Goal: Information Seeking & Learning: Check status

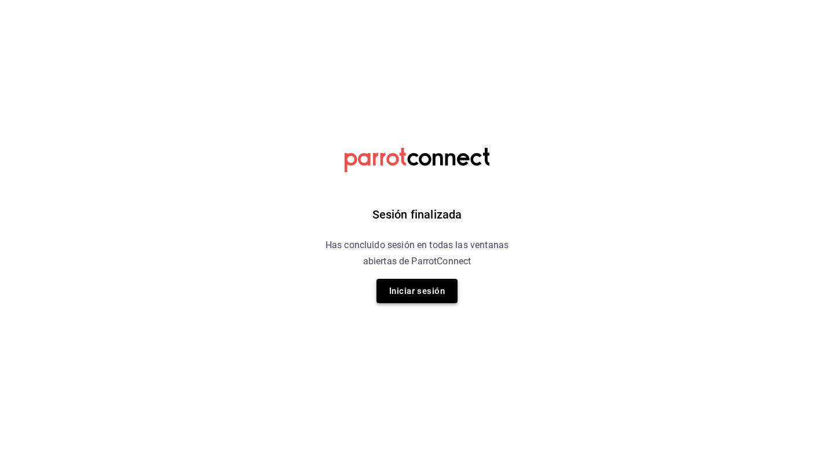
click at [437, 279] on button "Iniciar sesión" at bounding box center [417, 291] width 81 height 24
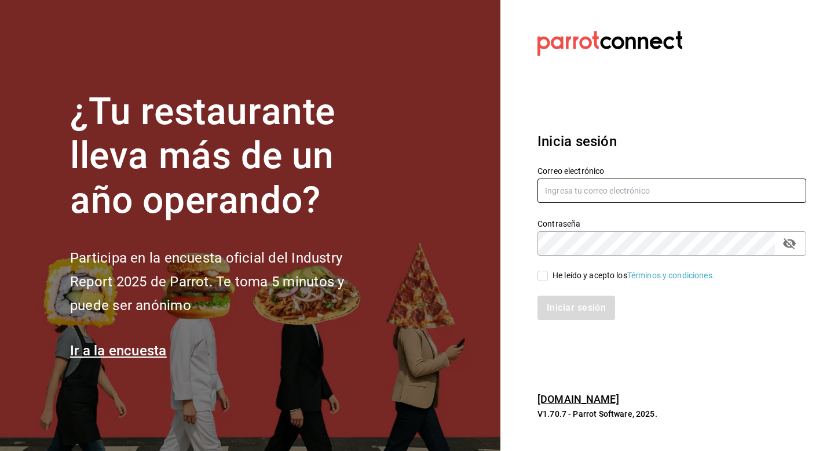
click at [548, 201] on input "text" at bounding box center [672, 190] width 269 height 24
type input "psboug1@gmail.com"
click at [548, 274] on input "He leído y acepto los Términos y condiciones." at bounding box center [543, 276] width 10 height 10
checkbox input "true"
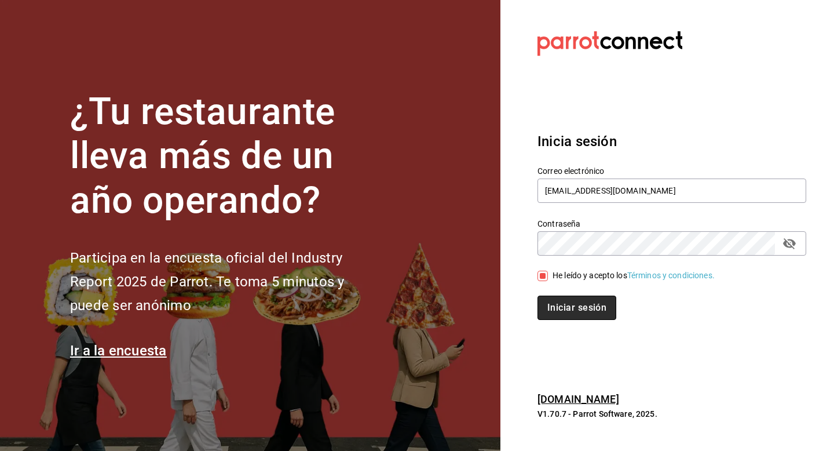
click at [553, 308] on button "Iniciar sesión" at bounding box center [577, 308] width 79 height 24
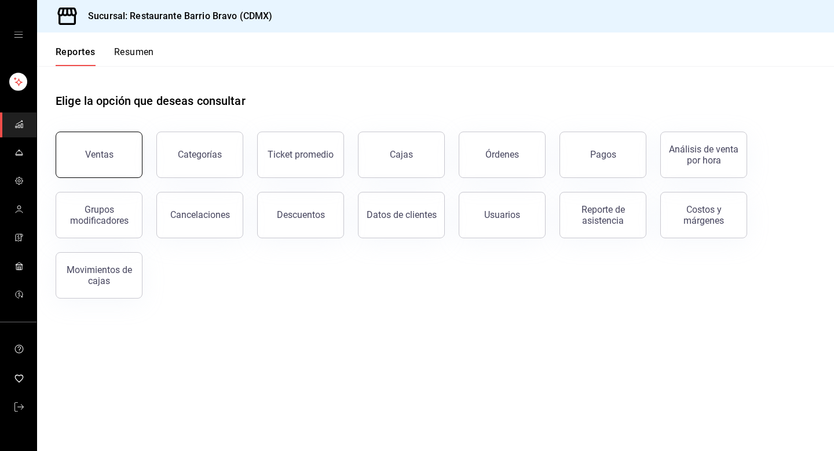
click at [112, 153] on button "Ventas" at bounding box center [99, 155] width 87 height 46
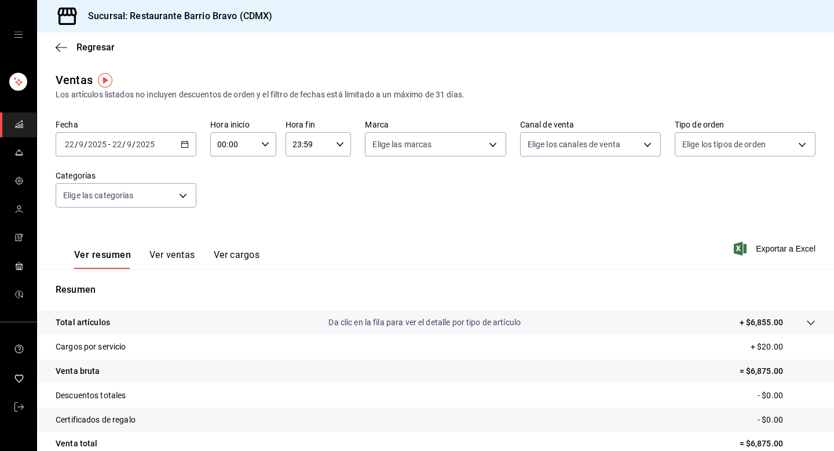
click at [174, 253] on button "Ver ventas" at bounding box center [173, 259] width 46 height 20
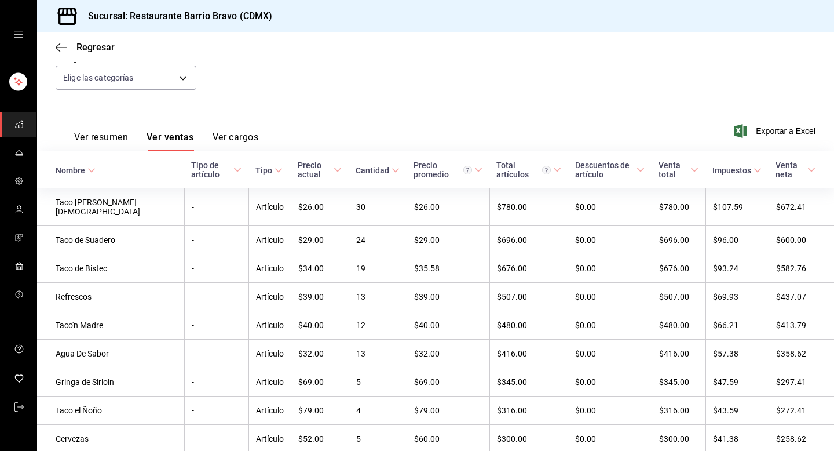
scroll to position [119, 0]
click at [135, 71] on body "Sucursal: Restaurante Barrio [PERSON_NAME] (CDMX) Regresar Ventas Los artículos…" at bounding box center [417, 225] width 834 height 451
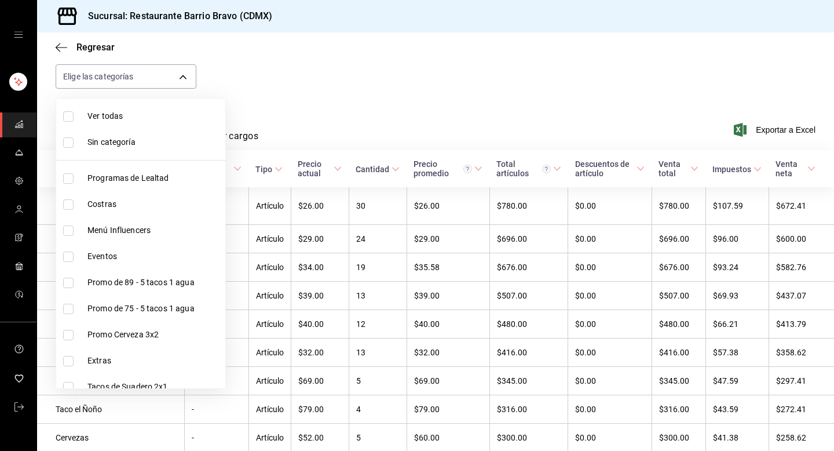
scroll to position [298, 0]
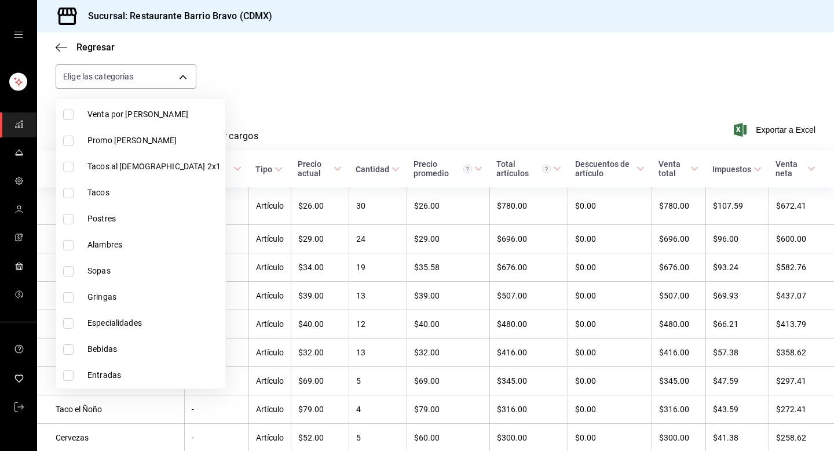
click at [103, 349] on span "Bebidas" at bounding box center [154, 349] width 133 height 12
type input "7fa84fa0-b9ca-49ef-be16-7673f7613eff"
checkbox input "true"
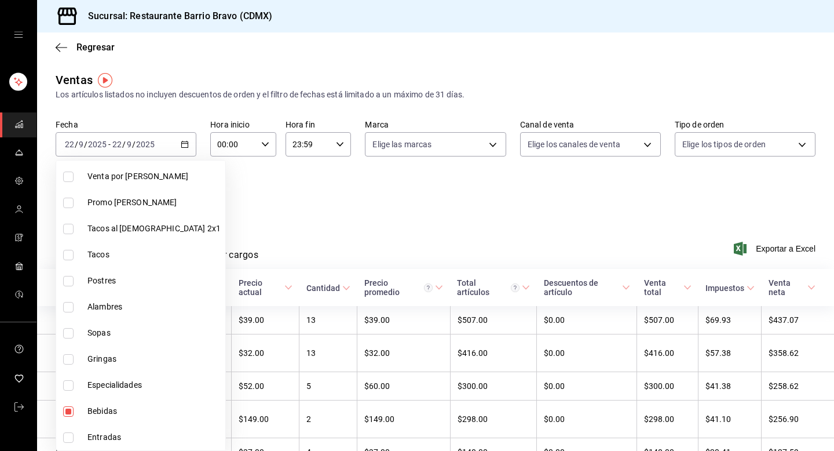
click at [278, 210] on div at bounding box center [417, 225] width 834 height 451
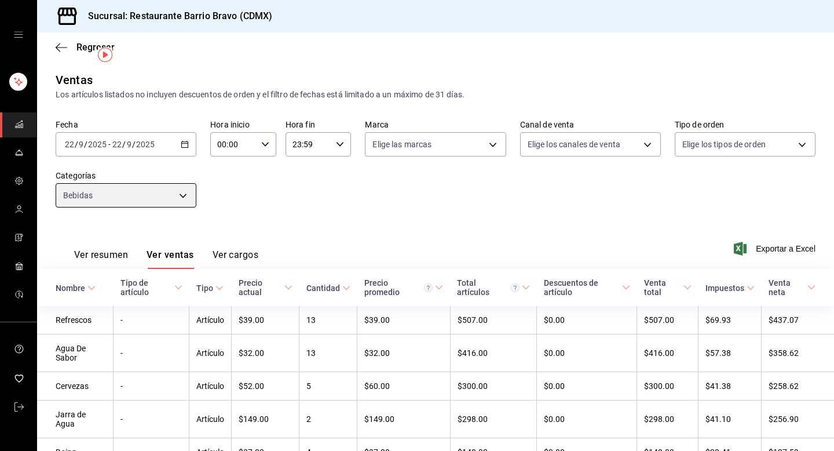
scroll to position [50, 0]
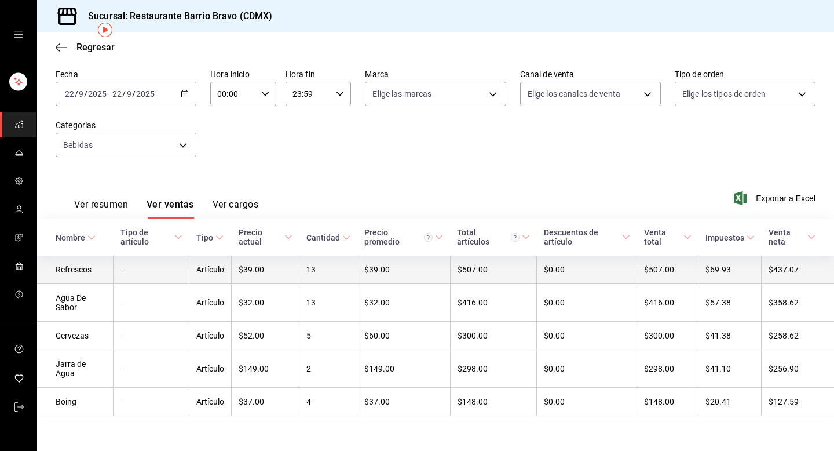
click at [89, 270] on td "Refrescos" at bounding box center [75, 270] width 76 height 28
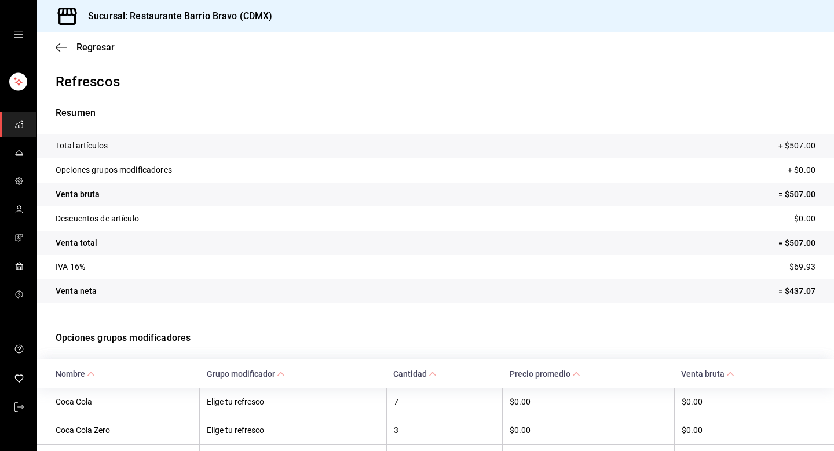
scroll to position [125, 0]
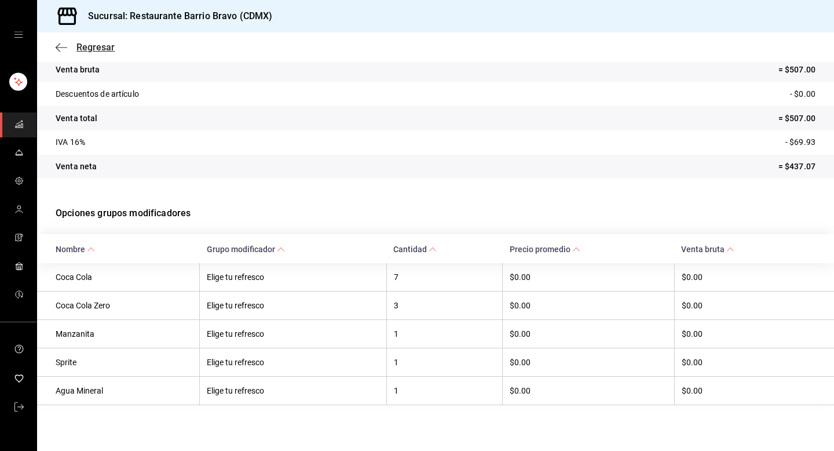
click at [61, 48] on icon "button" at bounding box center [62, 47] width 12 height 10
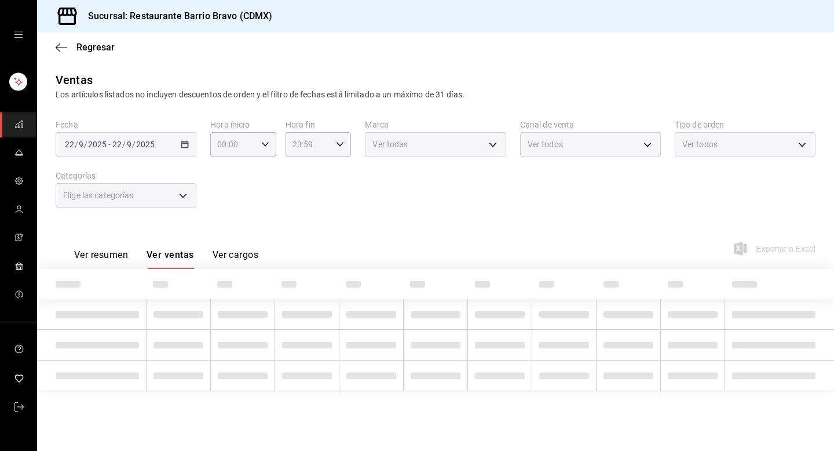
type input "7fa84fa0-b9ca-49ef-be16-7673f7613eff"
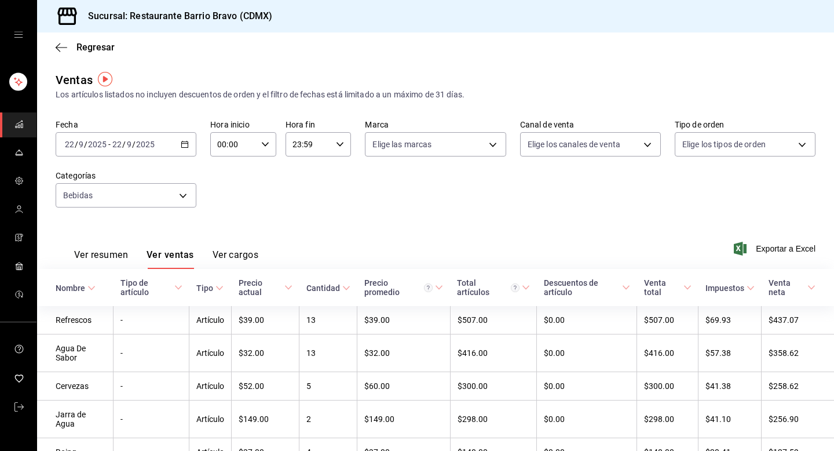
scroll to position [50, 0]
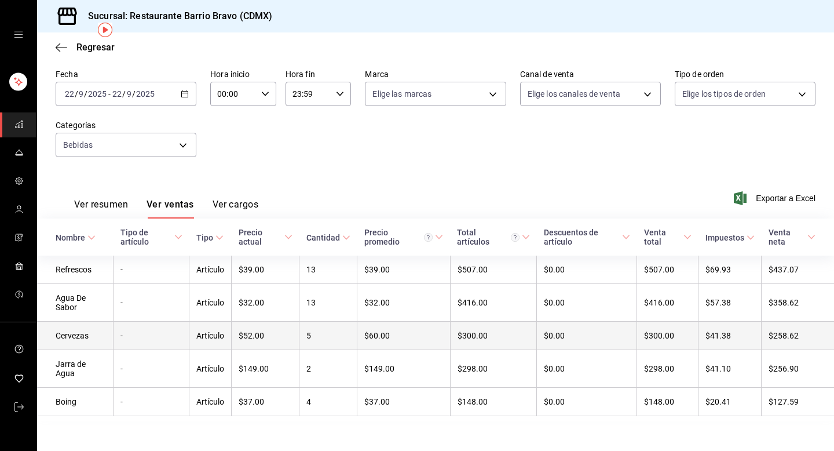
click at [93, 336] on td "Cervezas" at bounding box center [75, 336] width 76 height 28
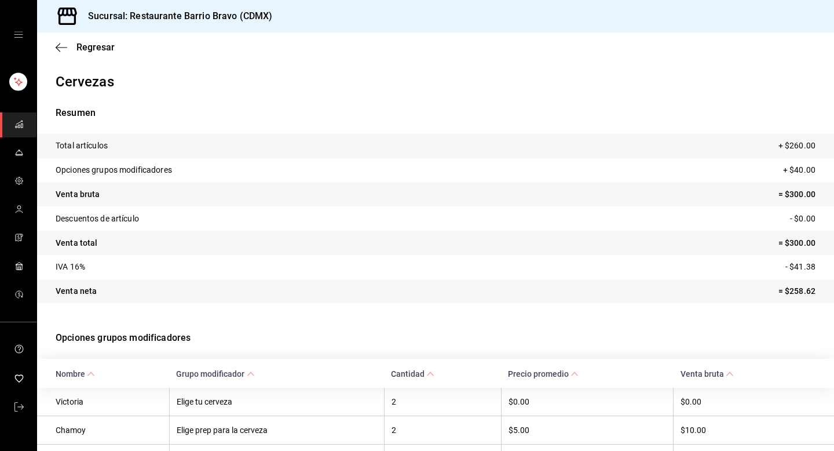
scroll to position [98, 0]
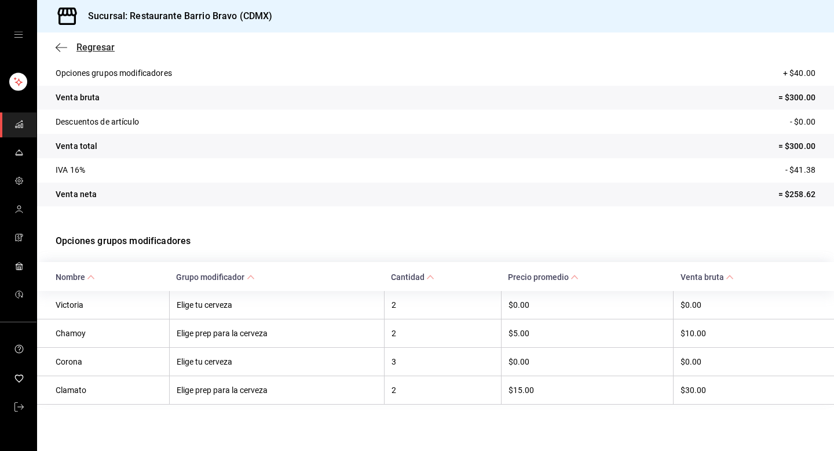
click at [78, 49] on span "Regresar" at bounding box center [95, 47] width 38 height 11
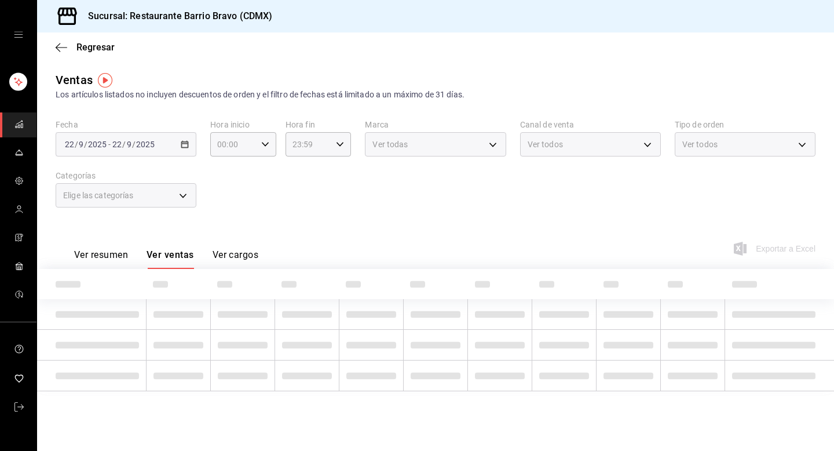
type input "7fa84fa0-b9ca-49ef-be16-7673f7613eff"
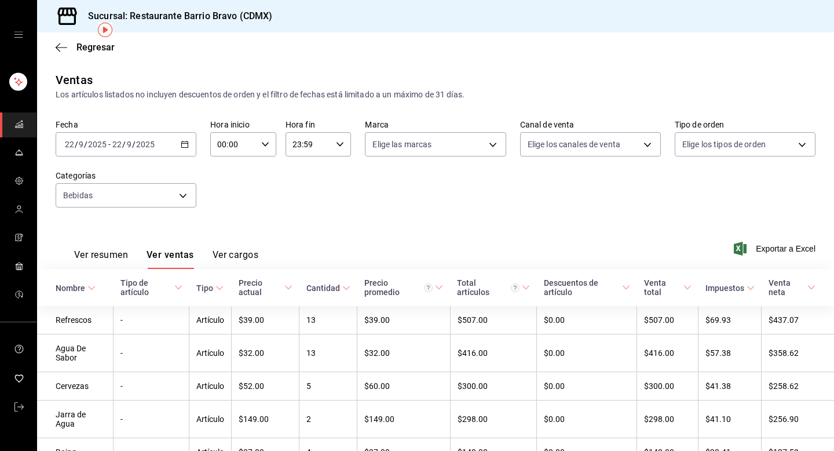
scroll to position [50, 0]
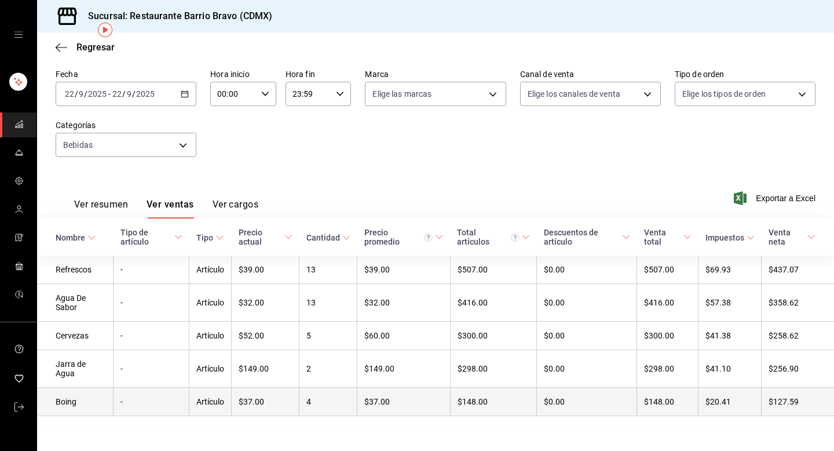
click at [142, 405] on td "-" at bounding box center [152, 402] width 76 height 28
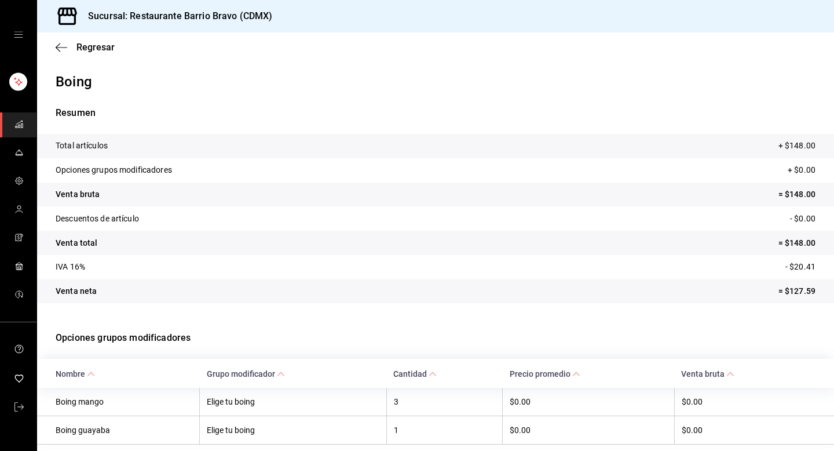
scroll to position [41, 0]
